Goal: Find specific page/section: Find specific page/section

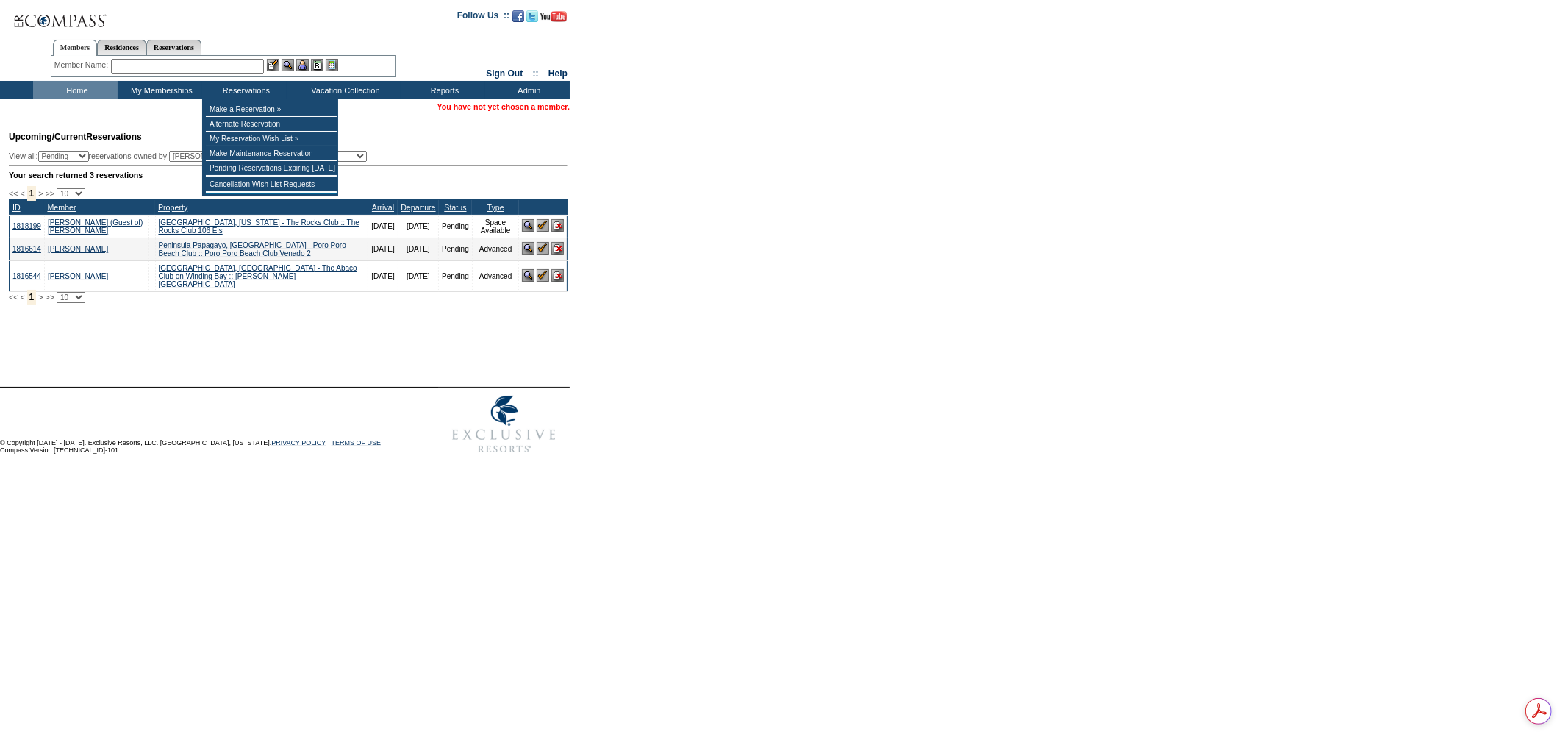
click at [245, 68] on input "text" at bounding box center [188, 66] width 153 height 15
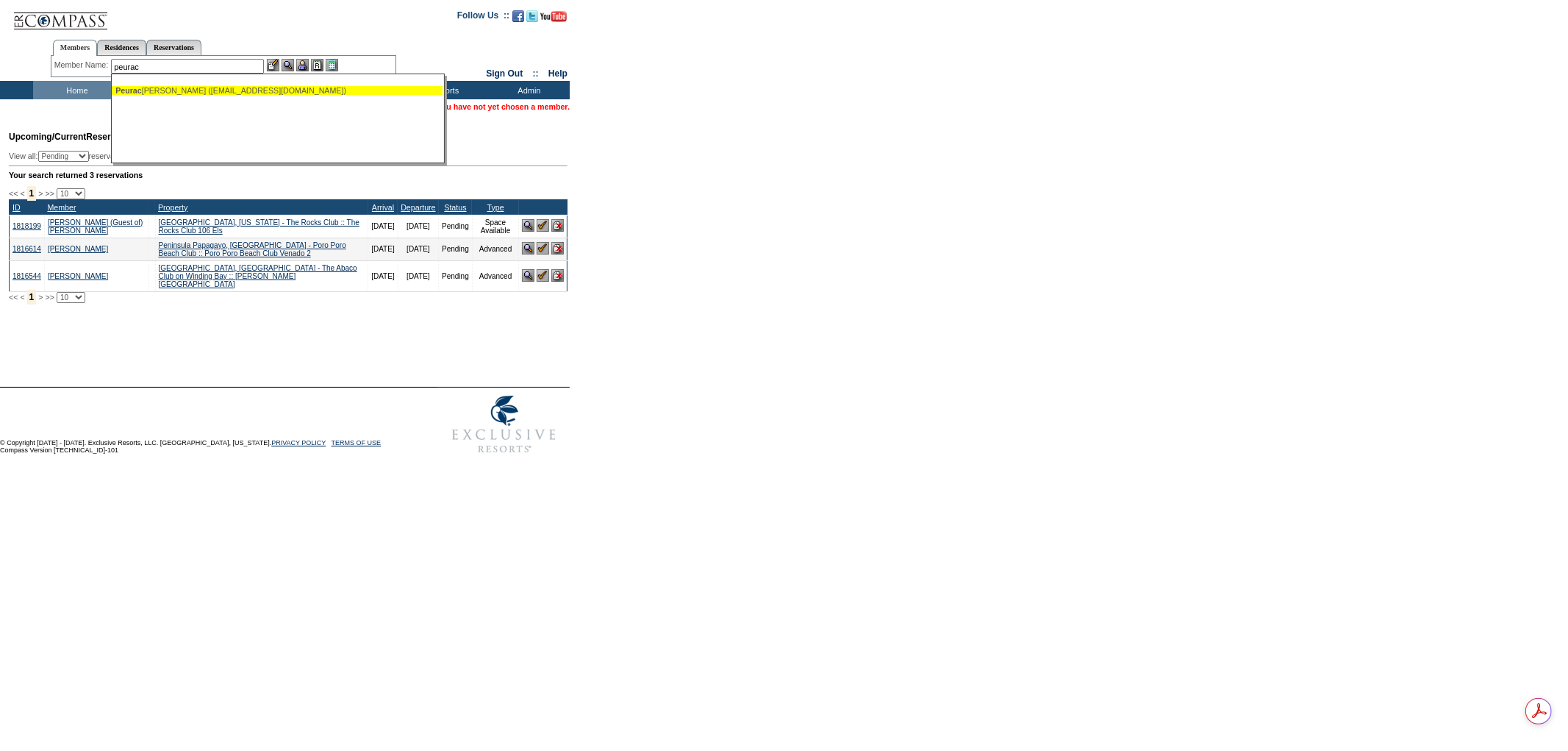
click at [274, 86] on div "Peurac h, [PERSON_NAME] ([EMAIL_ADDRESS][DOMAIN_NAME])" at bounding box center [277, 90] width 323 height 9
type input "[PERSON_NAME] ([EMAIL_ADDRESS][DOMAIN_NAME])"
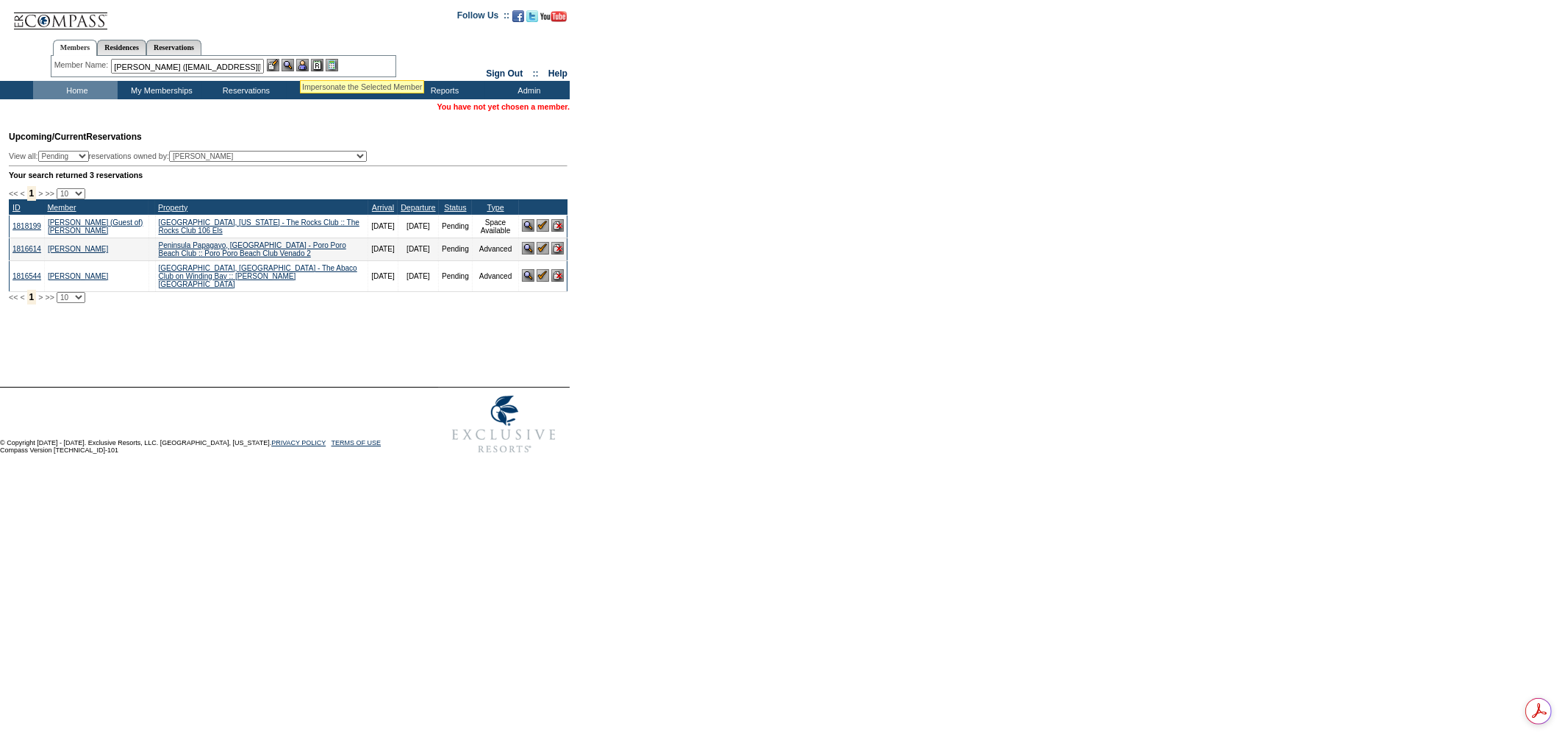
click at [305, 64] on img at bounding box center [302, 65] width 13 height 13
click at [530, 105] on link "[PERSON_NAME]" at bounding box center [538, 107] width 66 height 9
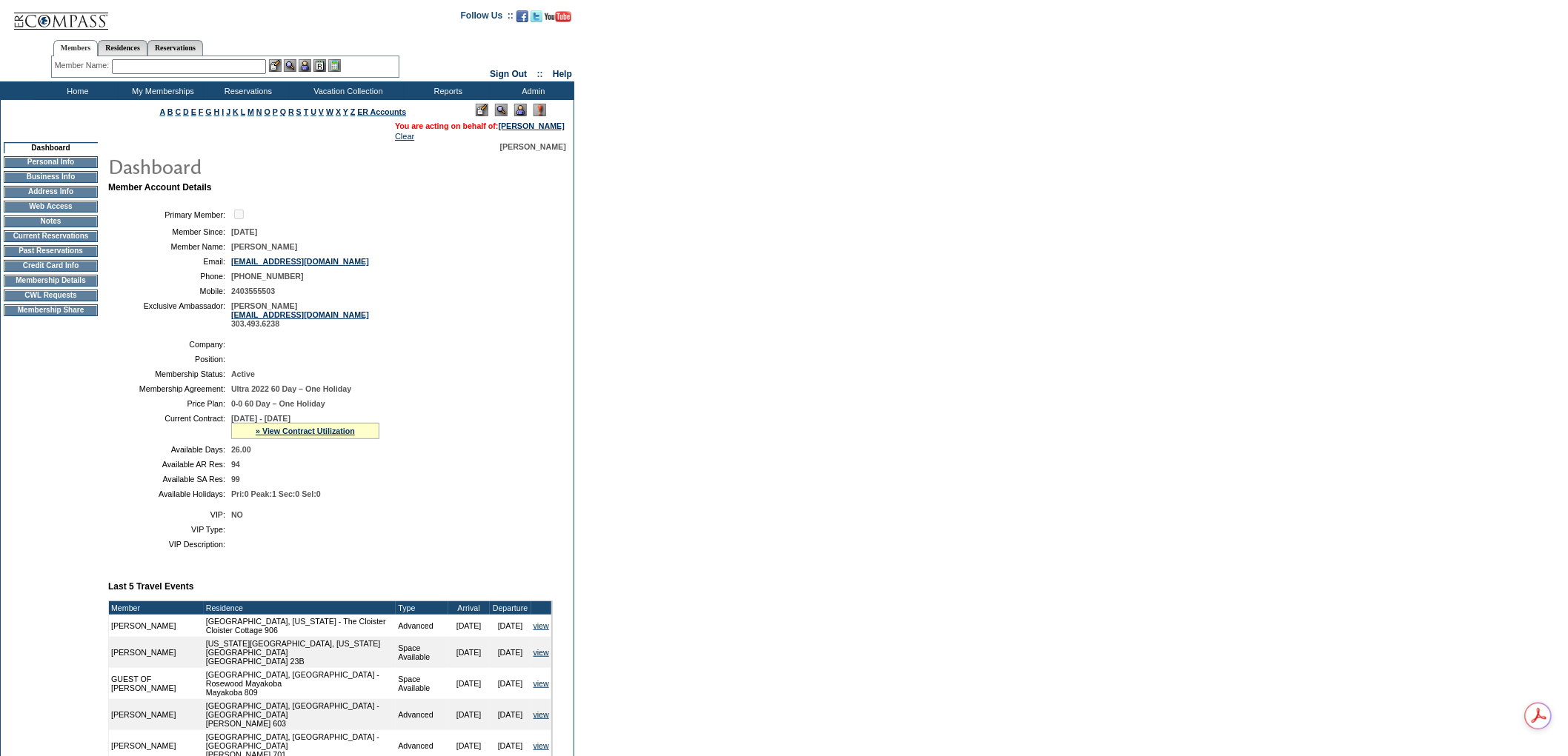
click at [76, 242] on td "Current Reservations" at bounding box center [51, 236] width 94 height 12
